Goal: Connect with others: Connect with others

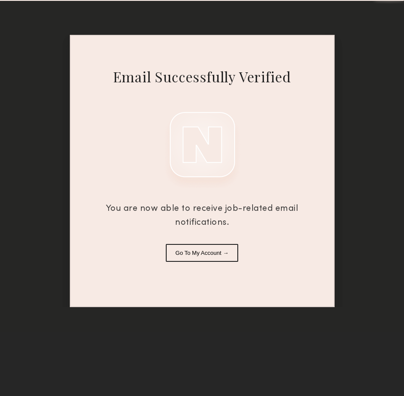
click at [203, 254] on button "Go To My Account →" at bounding box center [202, 253] width 72 height 18
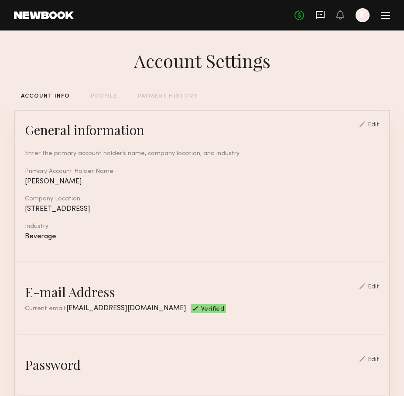
click at [318, 14] on icon at bounding box center [320, 15] width 10 height 10
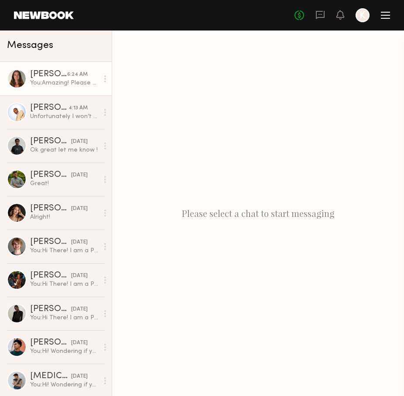
click at [16, 77] on div at bounding box center [17, 79] width 20 height 20
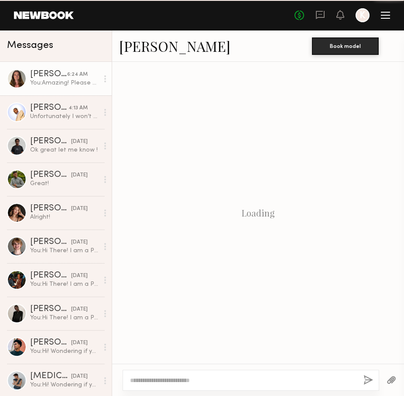
scroll to position [496, 0]
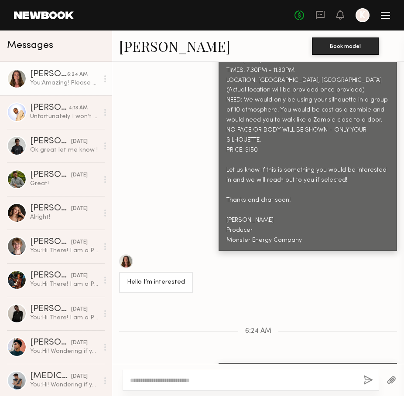
click at [162, 45] on link "Dmitrii A." at bounding box center [174, 46] width 111 height 19
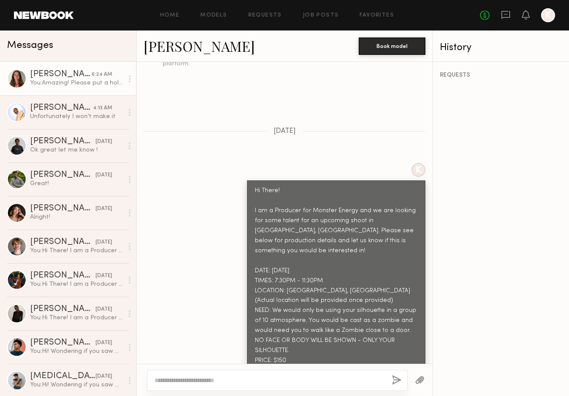
scroll to position [369, 0]
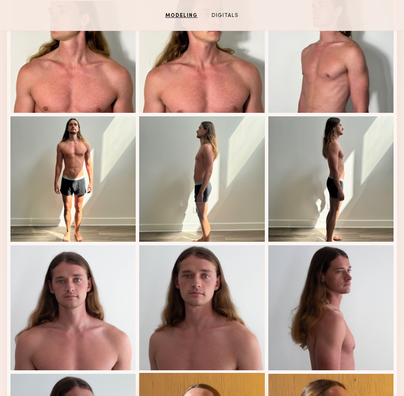
scroll to position [246, 0]
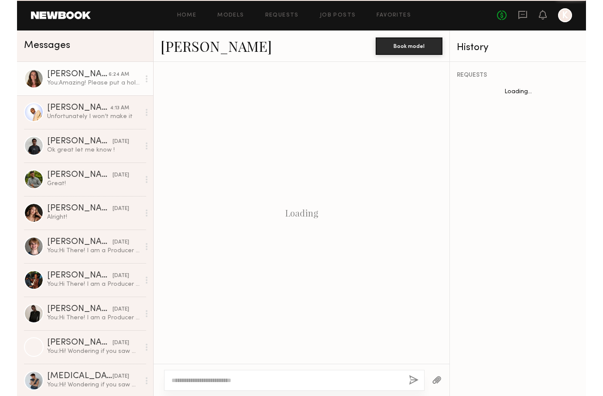
scroll to position [538, 0]
